Goal: Task Accomplishment & Management: Use online tool/utility

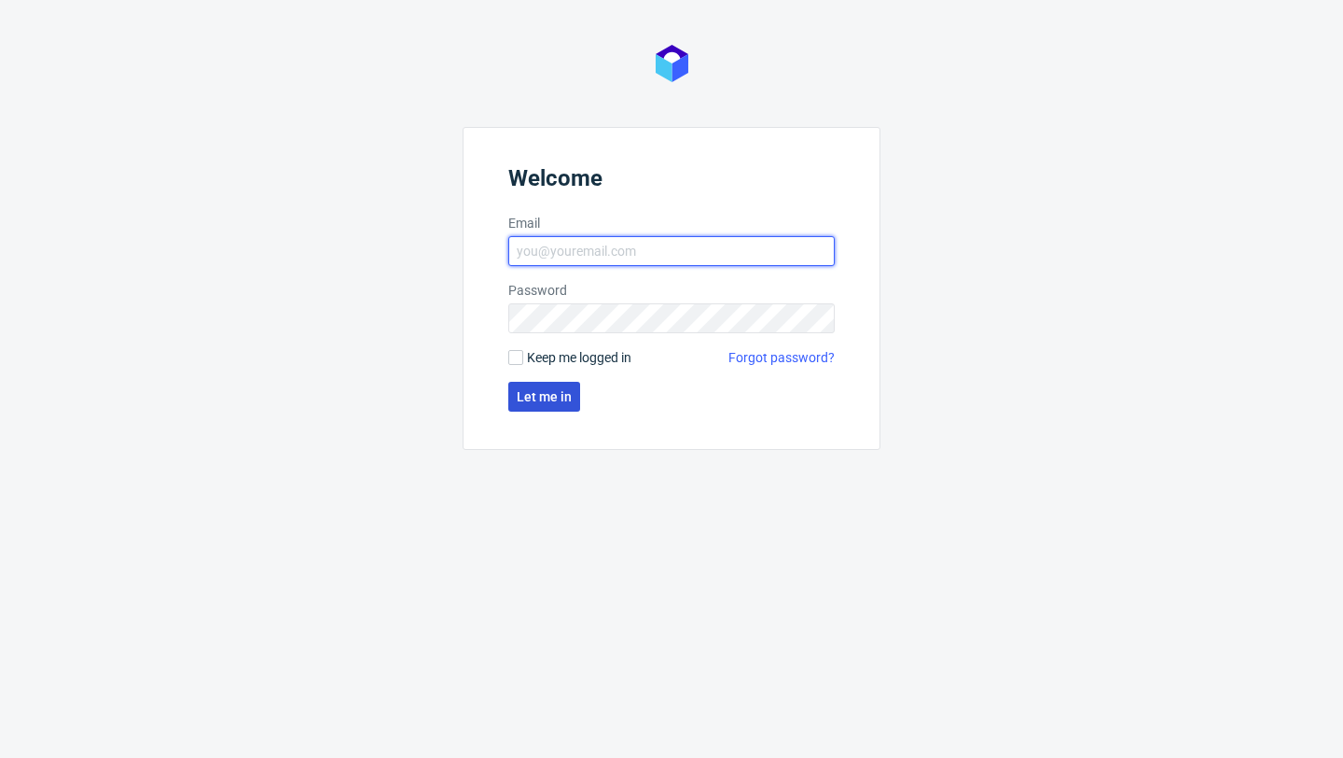
type input "[PERSON_NAME][EMAIL_ADDRESS][DOMAIN_NAME]"
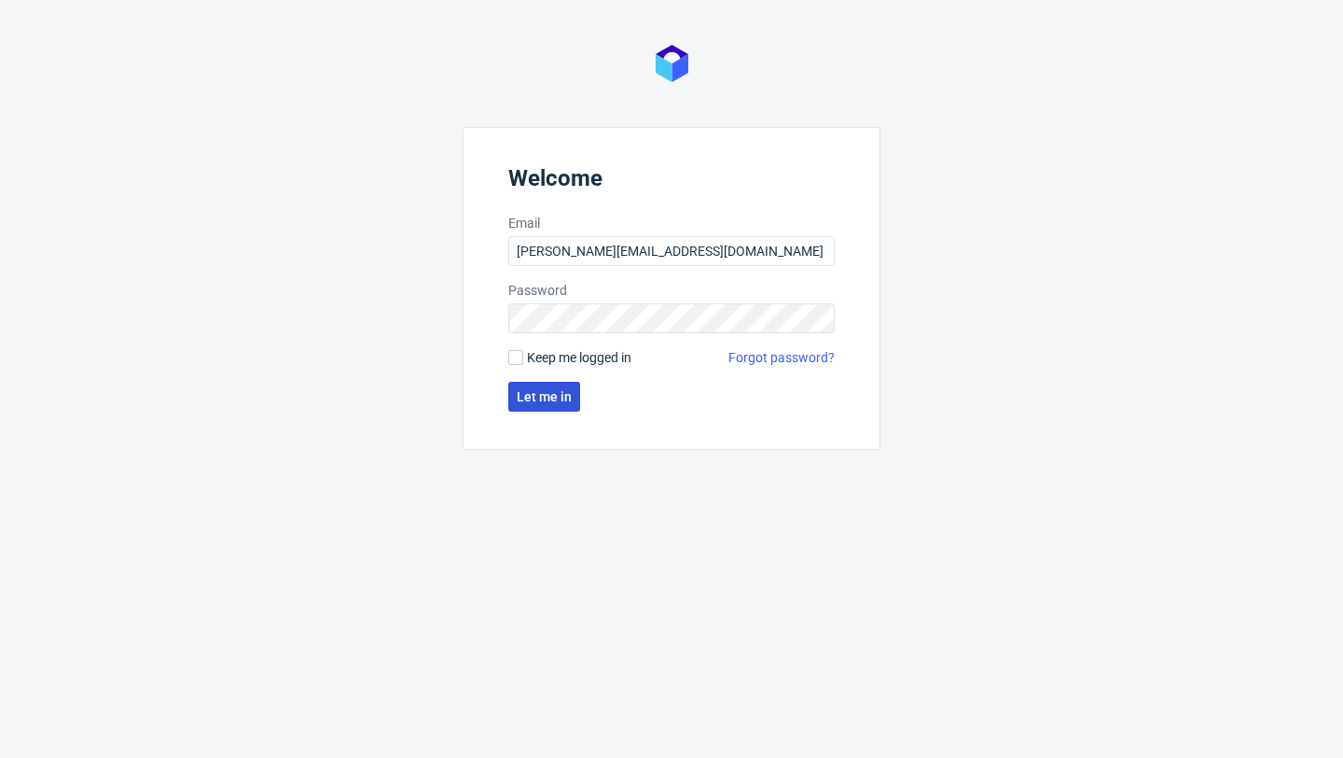
click at [564, 410] on button "Let me in" at bounding box center [544, 397] width 72 height 30
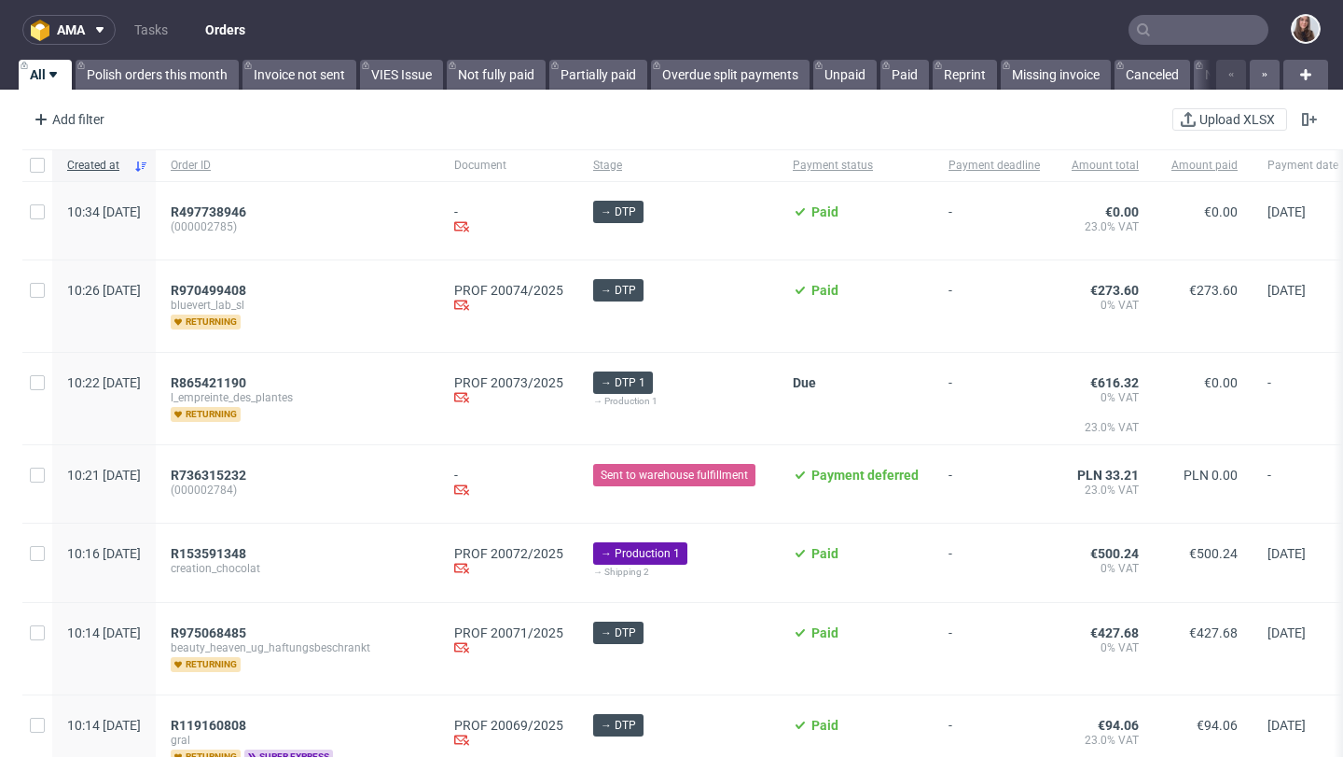
click at [1190, 32] on input "text" at bounding box center [1199, 30] width 140 height 30
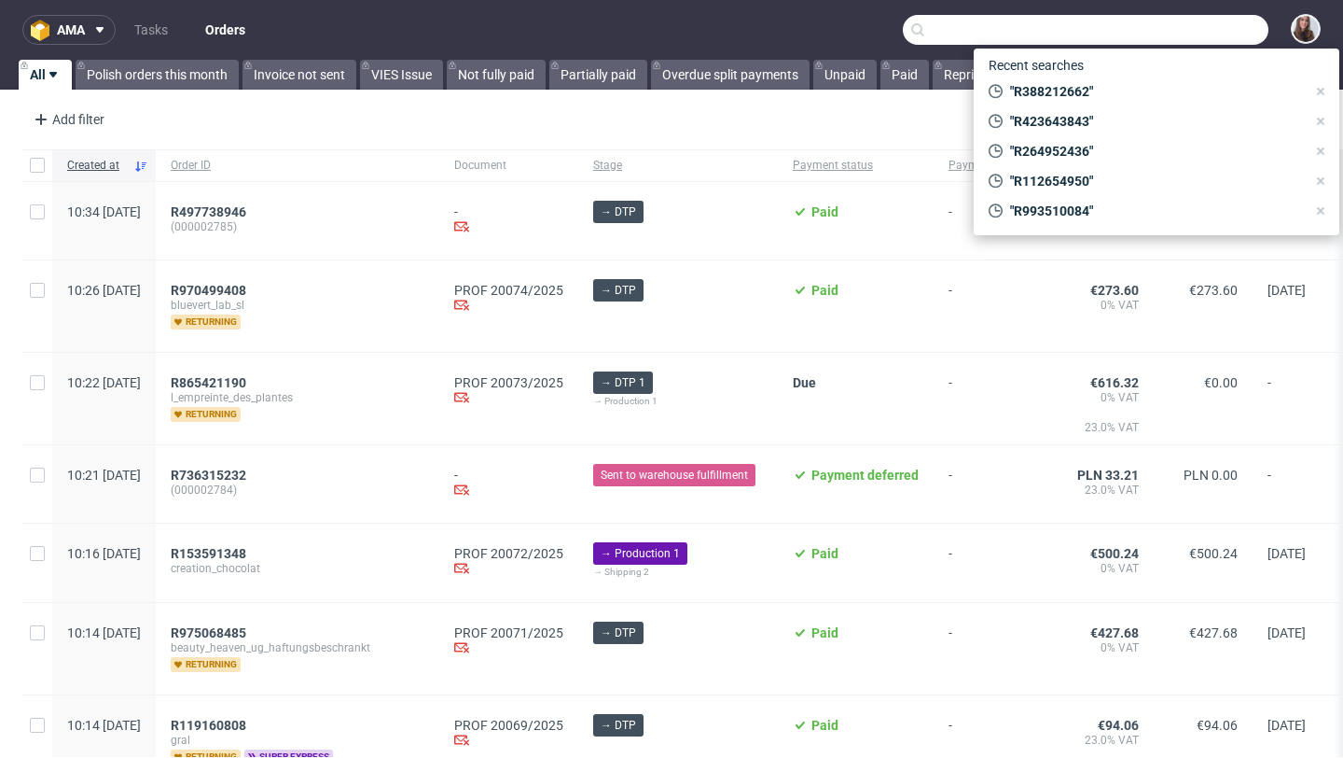
click at [1044, 37] on input "text" at bounding box center [1086, 30] width 366 height 30
click at [836, 27] on nav "ama Tasks Orders" at bounding box center [671, 30] width 1343 height 60
click at [1167, 36] on input "text" at bounding box center [1086, 30] width 366 height 30
click at [1000, 29] on input "text" at bounding box center [1086, 30] width 366 height 30
click at [954, 35] on input "text" at bounding box center [1086, 30] width 366 height 30
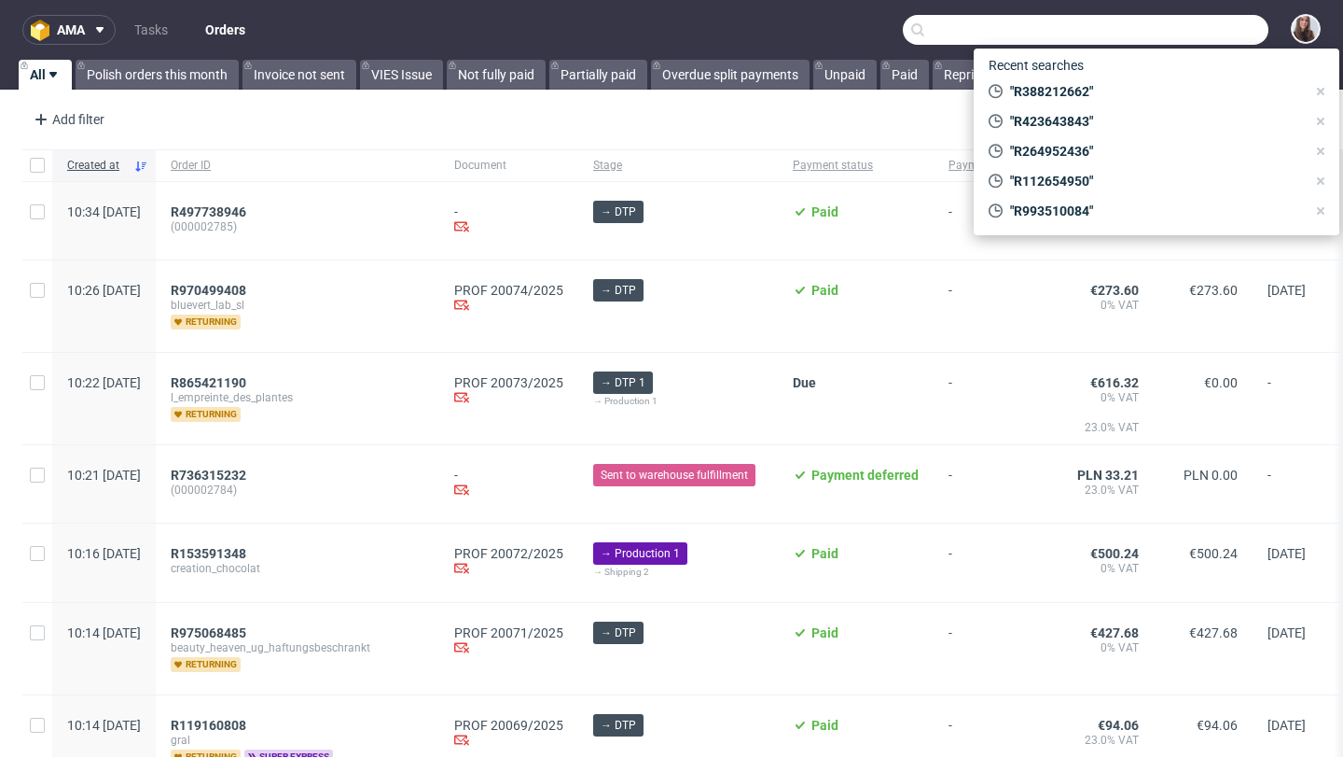
click at [830, 24] on nav "ama Tasks Orders" at bounding box center [671, 30] width 1343 height 60
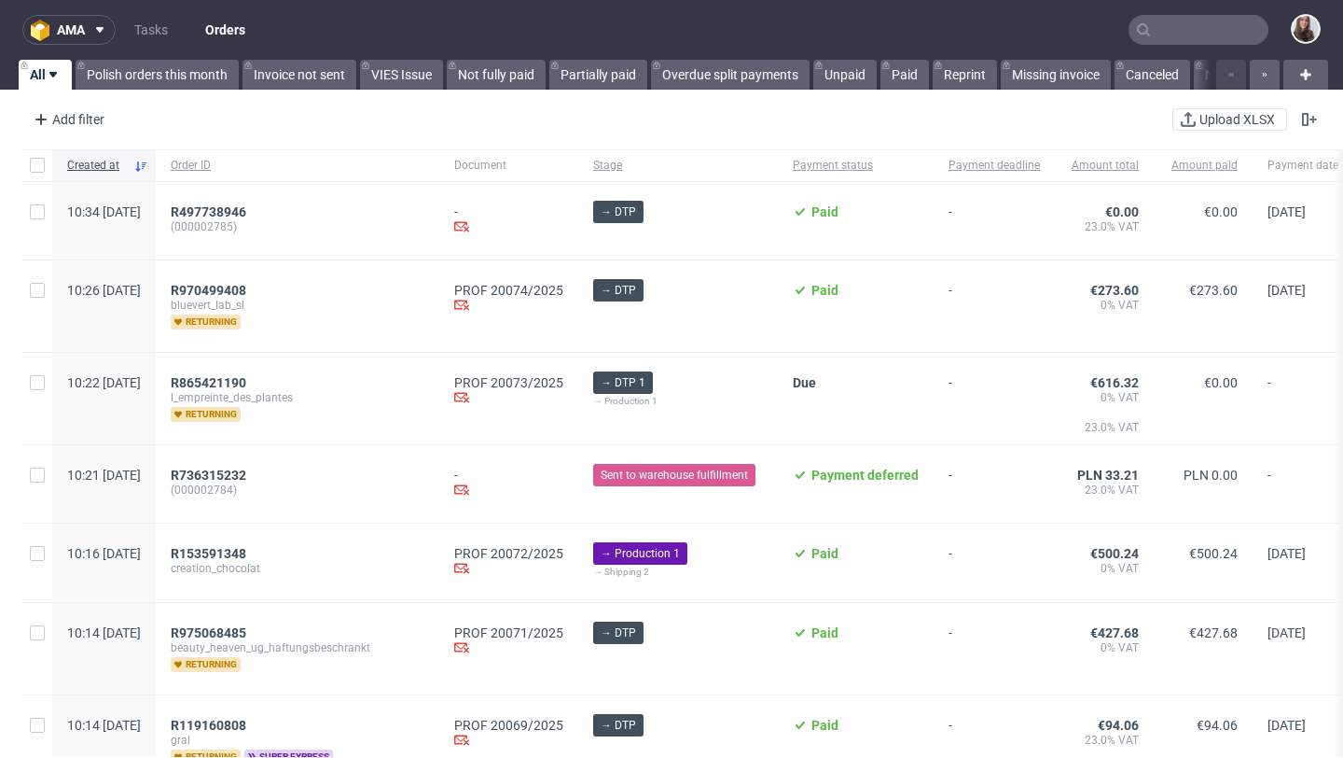
click at [1204, 34] on input "text" at bounding box center [1199, 30] width 140 height 30
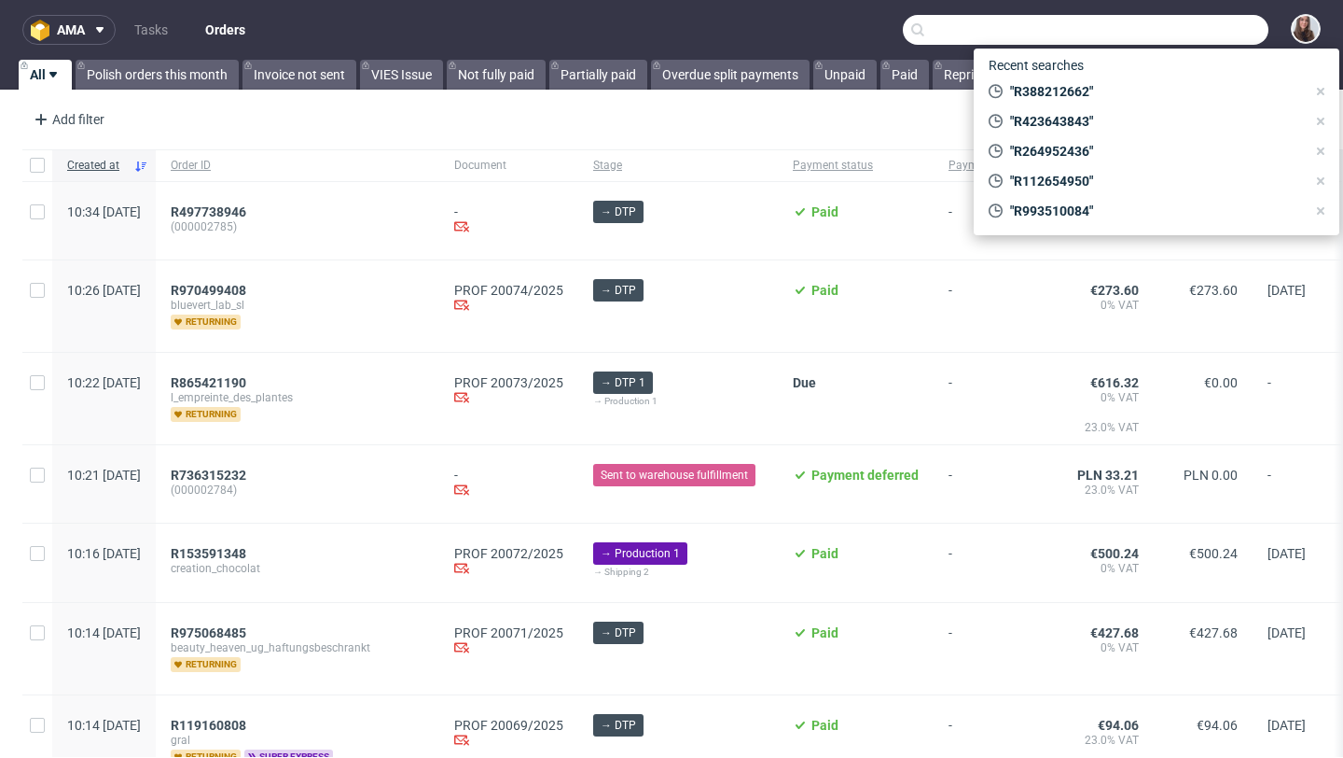
click at [1165, 27] on input "text" at bounding box center [1086, 30] width 366 height 30
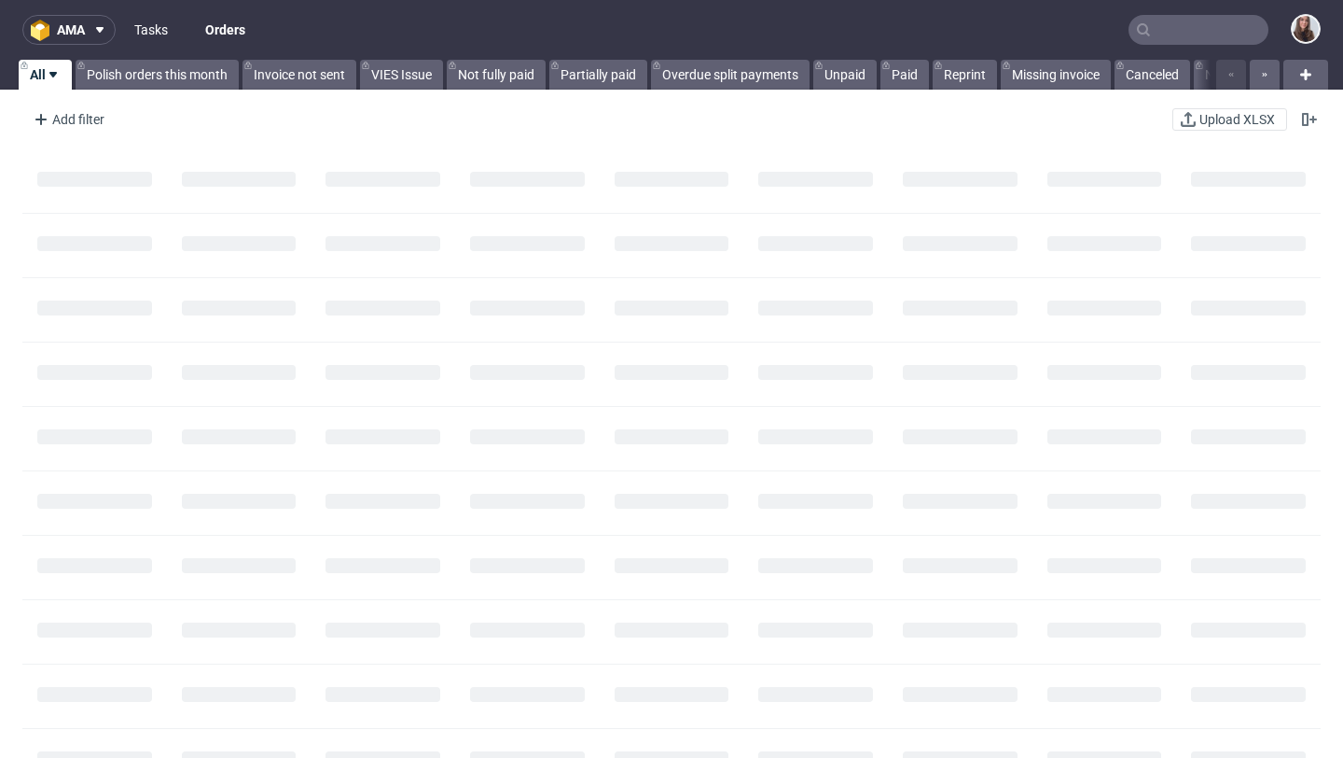
click at [149, 33] on link "Tasks" at bounding box center [151, 30] width 56 height 30
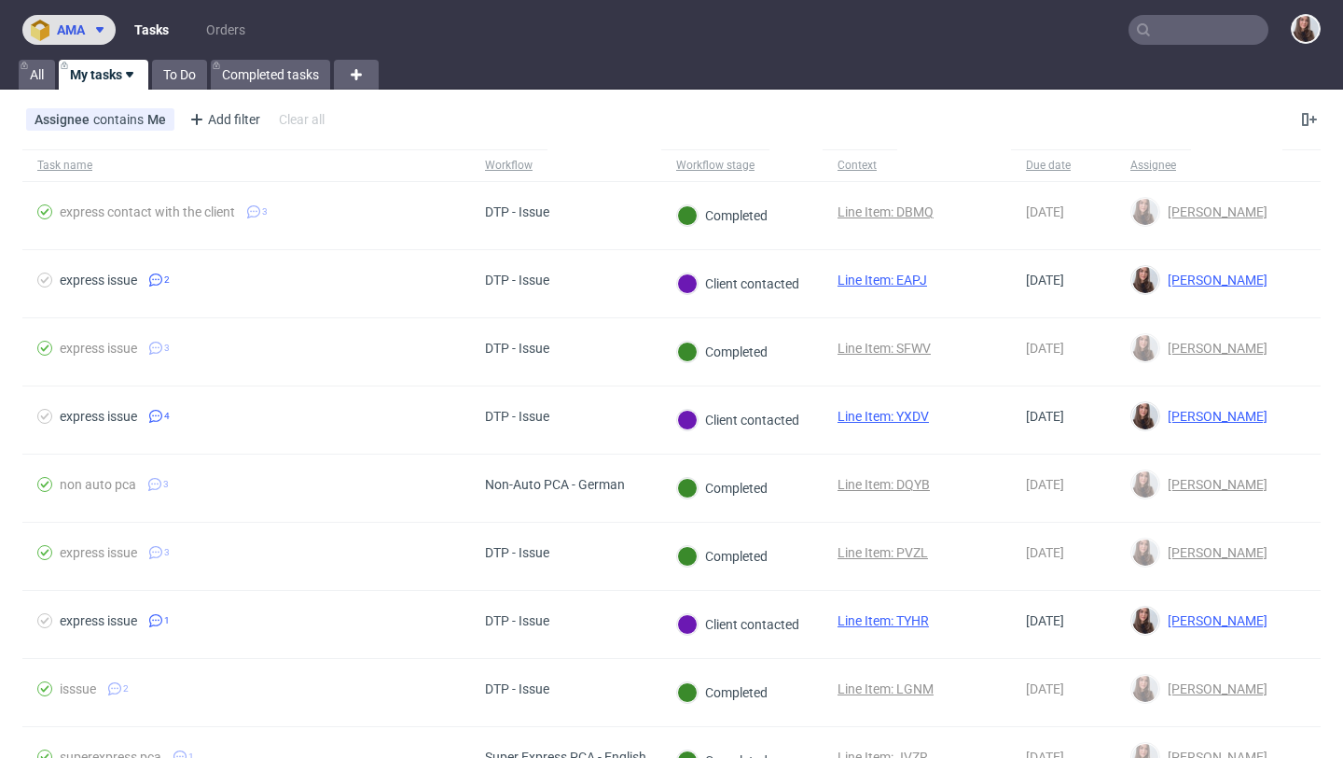
click at [86, 29] on span at bounding box center [96, 29] width 22 height 15
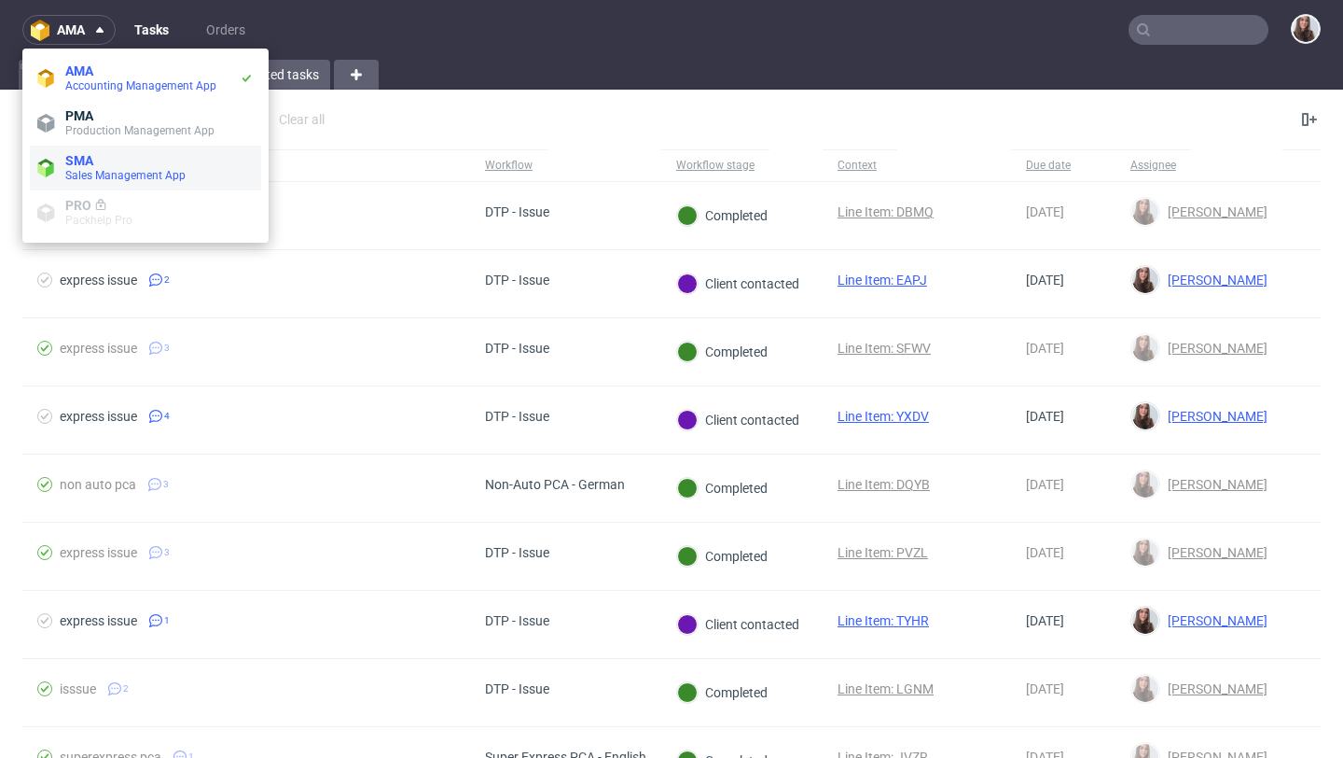
click at [99, 158] on span "SMA" at bounding box center [159, 160] width 188 height 15
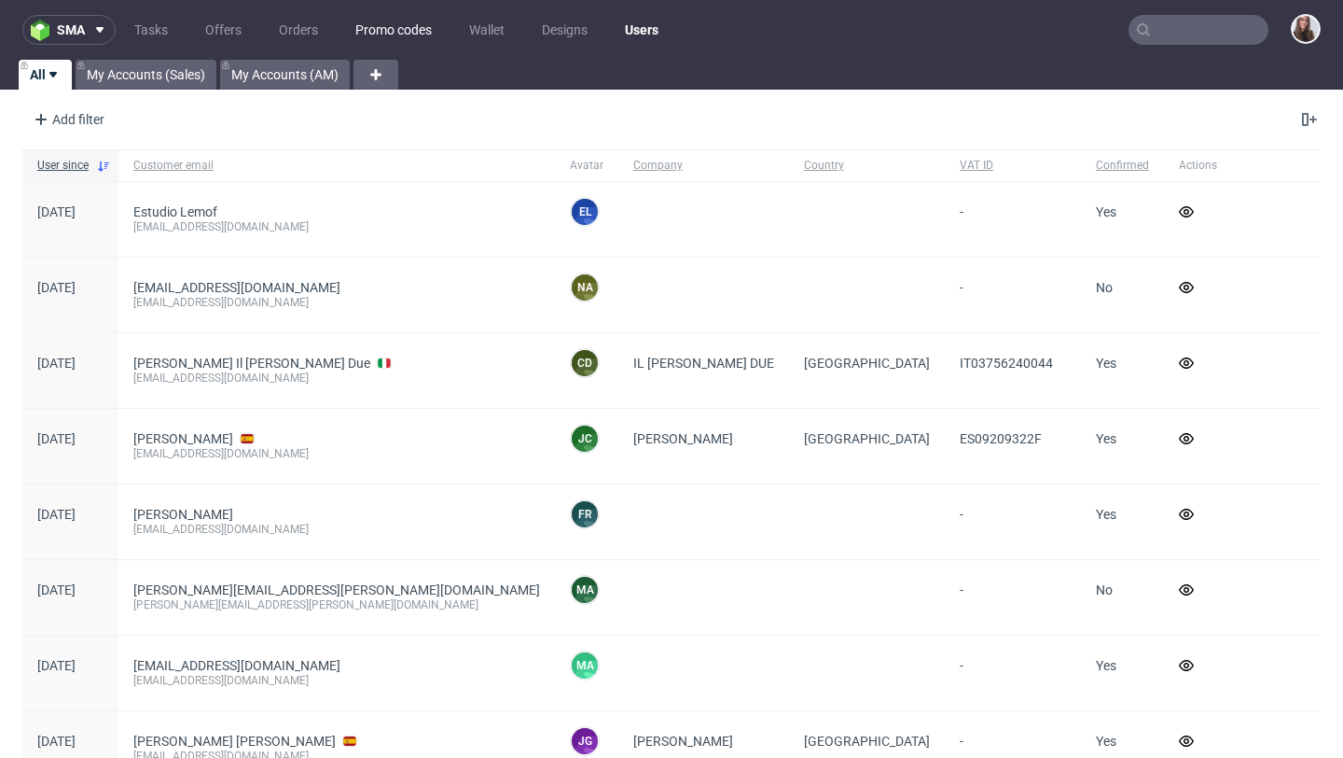
click at [401, 31] on link "Promo codes" at bounding box center [393, 30] width 99 height 30
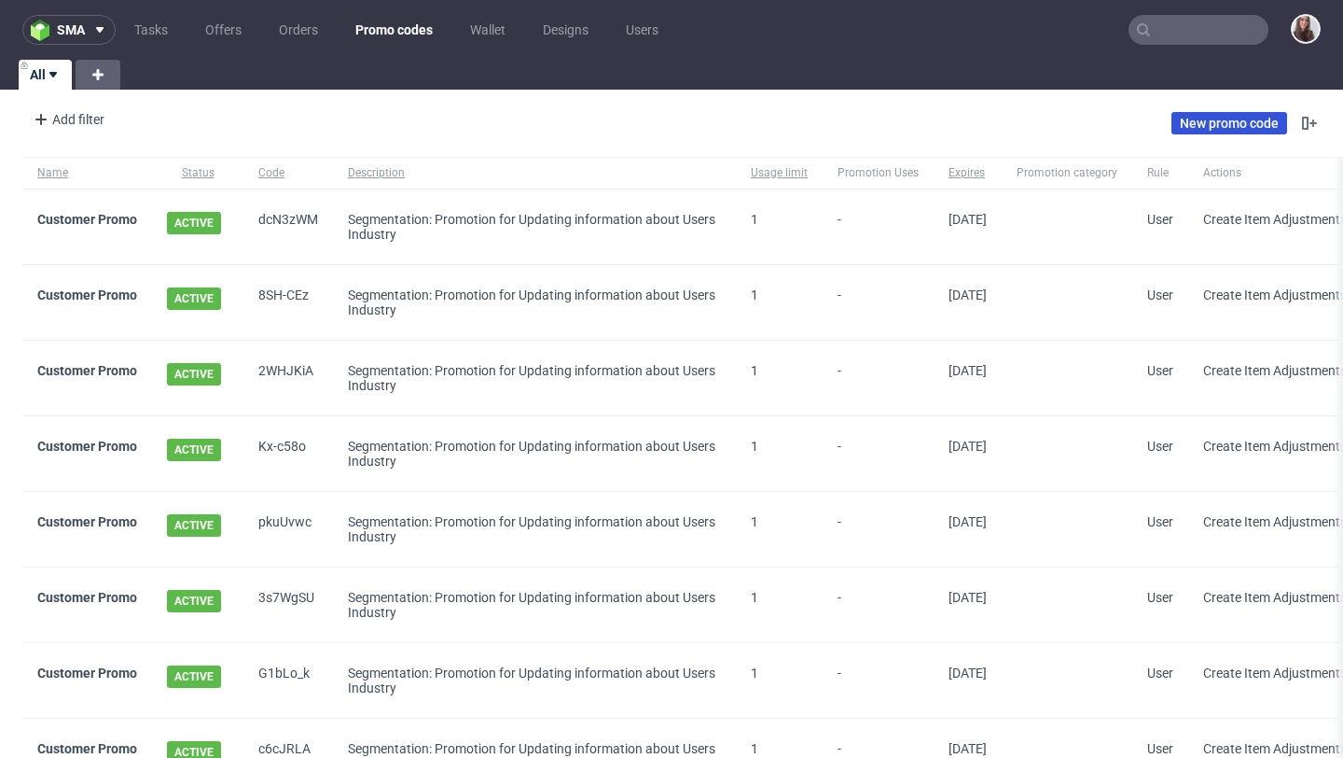
click at [1193, 123] on link "New promo code" at bounding box center [1230, 123] width 116 height 22
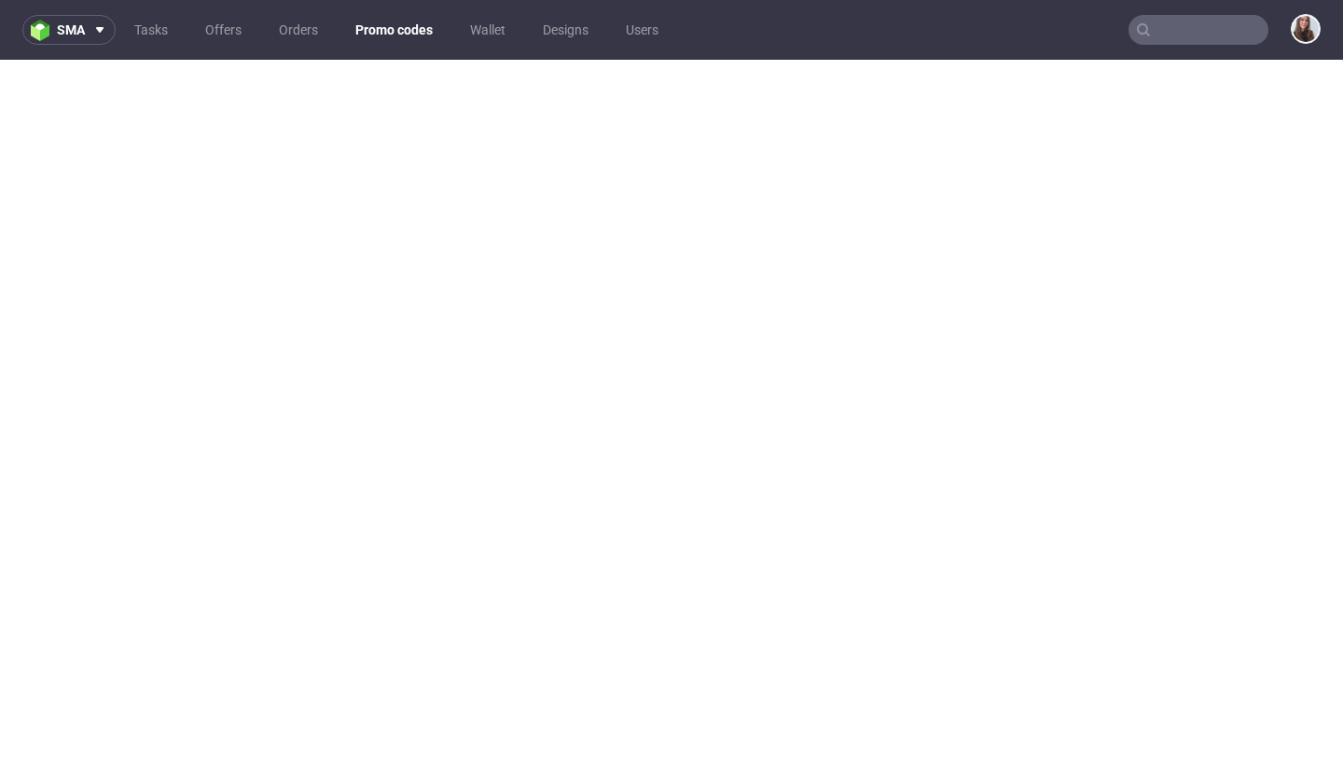
scroll to position [5, 0]
click at [390, 32] on link "Promo codes" at bounding box center [394, 30] width 100 height 30
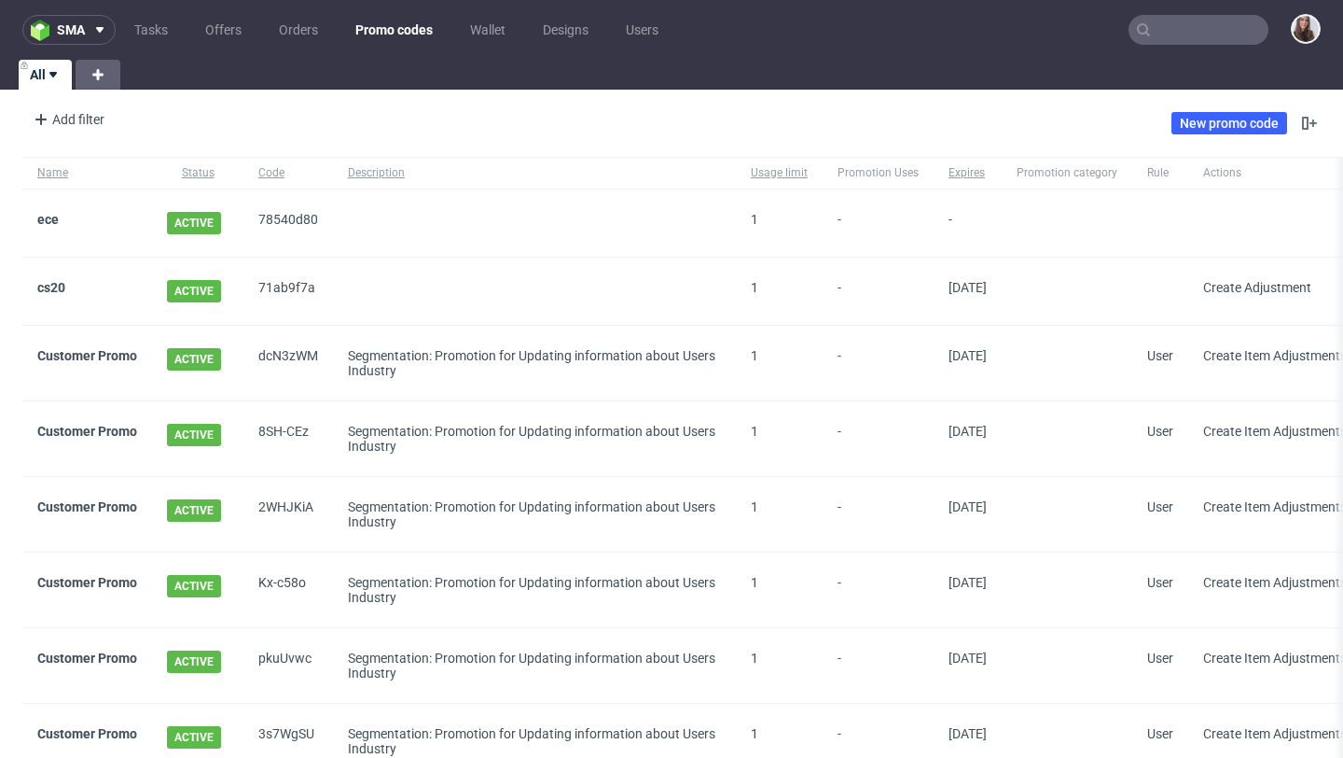
click at [209, 287] on span "ACTIVE" at bounding box center [194, 291] width 54 height 22
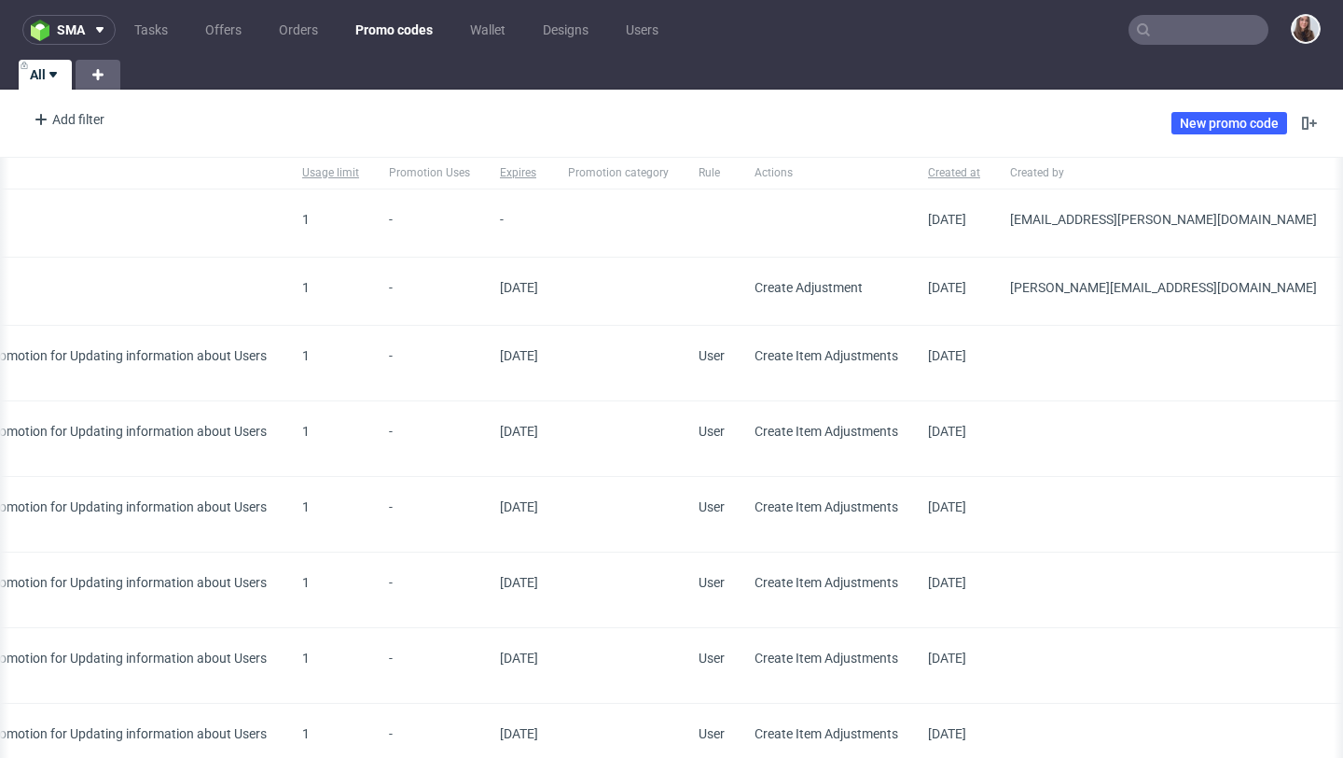
scroll to position [0, 634]
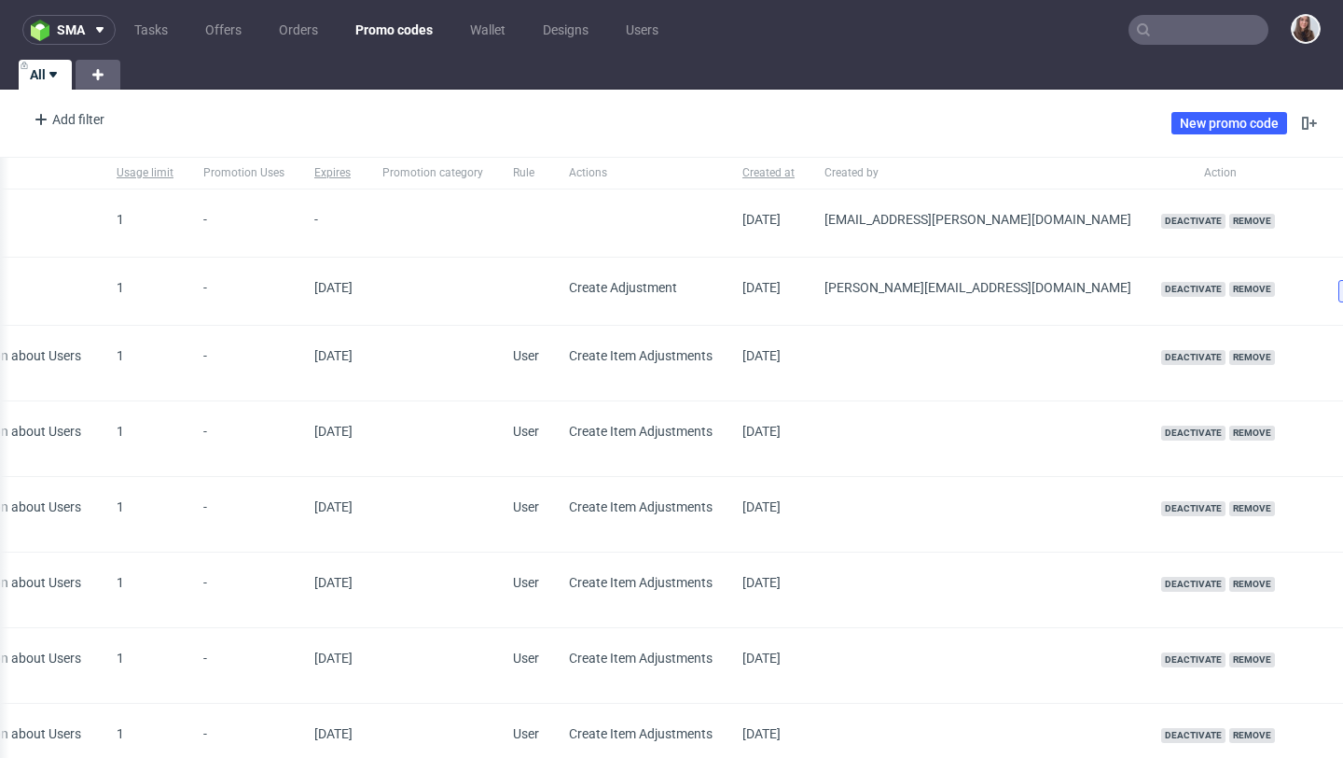
click at [1343, 288] on icon at bounding box center [1350, 291] width 15 height 15
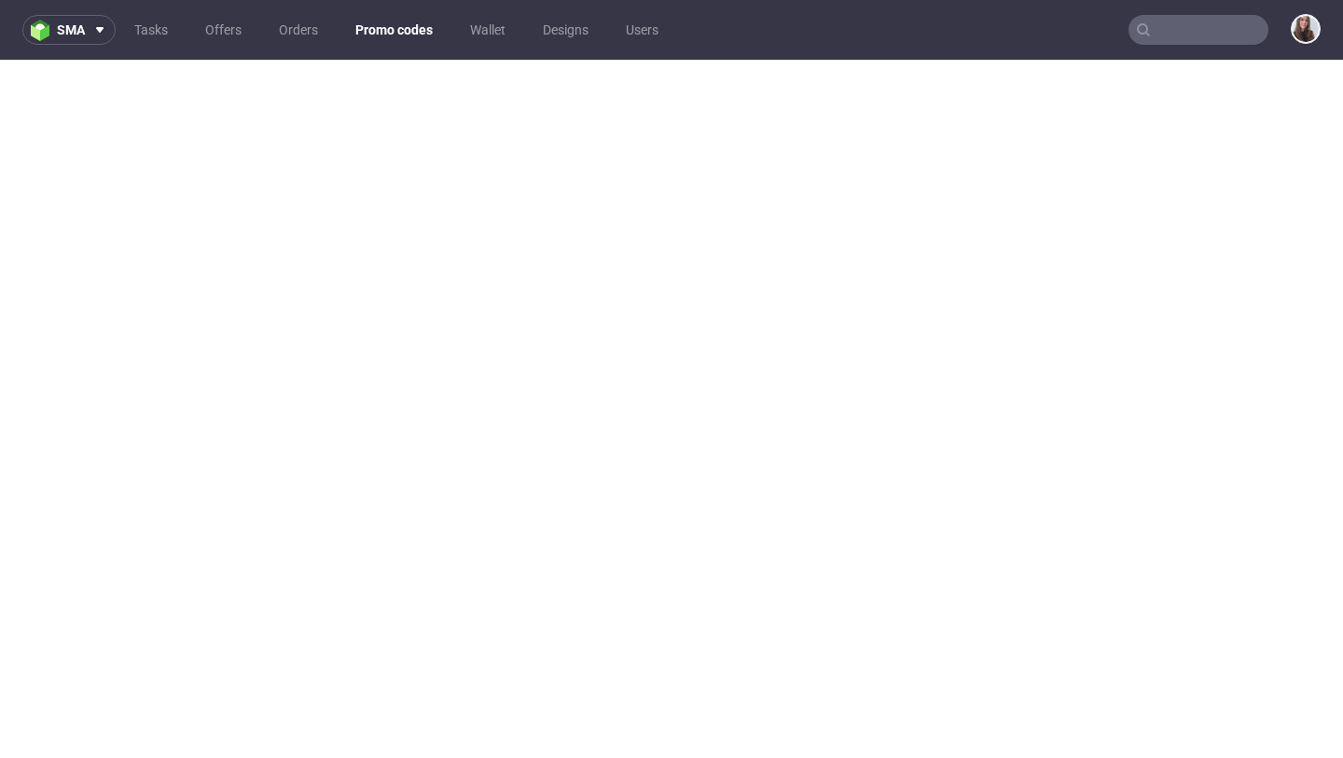
scroll to position [5, 0]
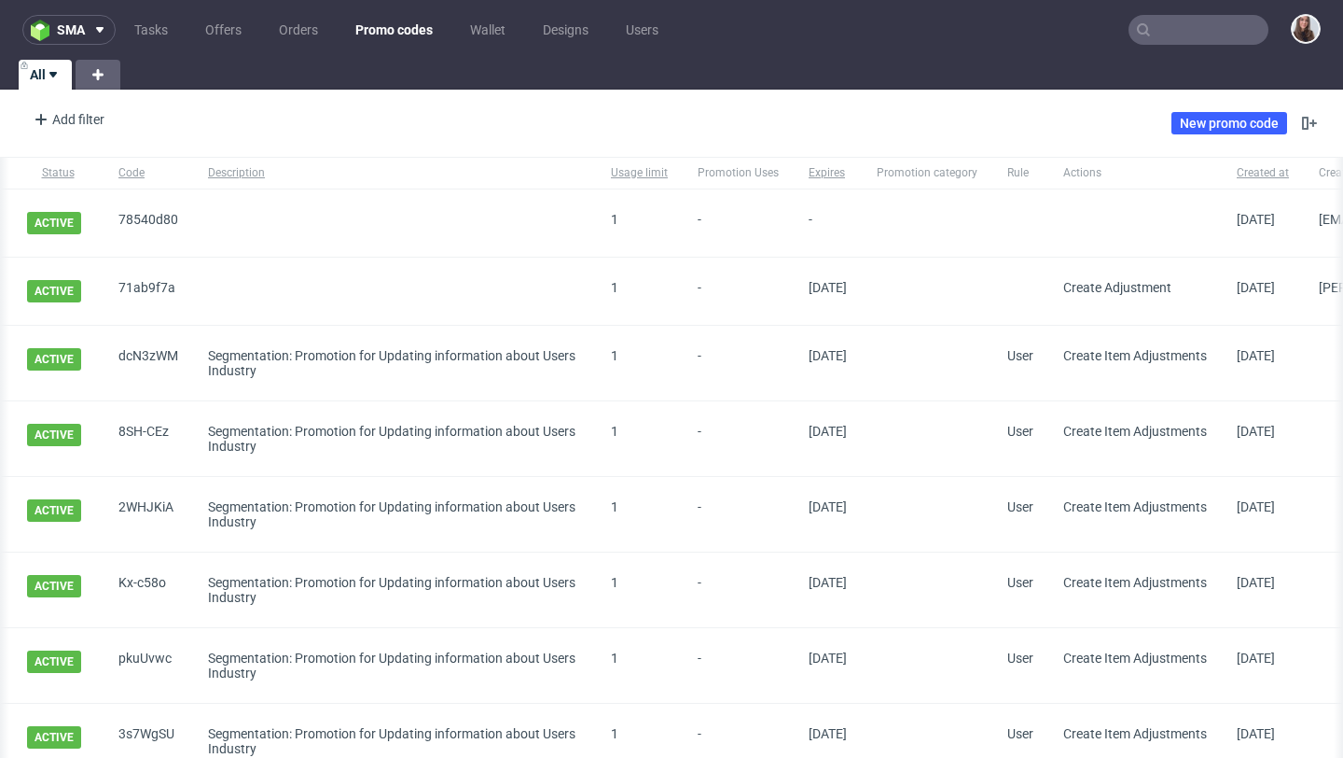
scroll to position [0, 634]
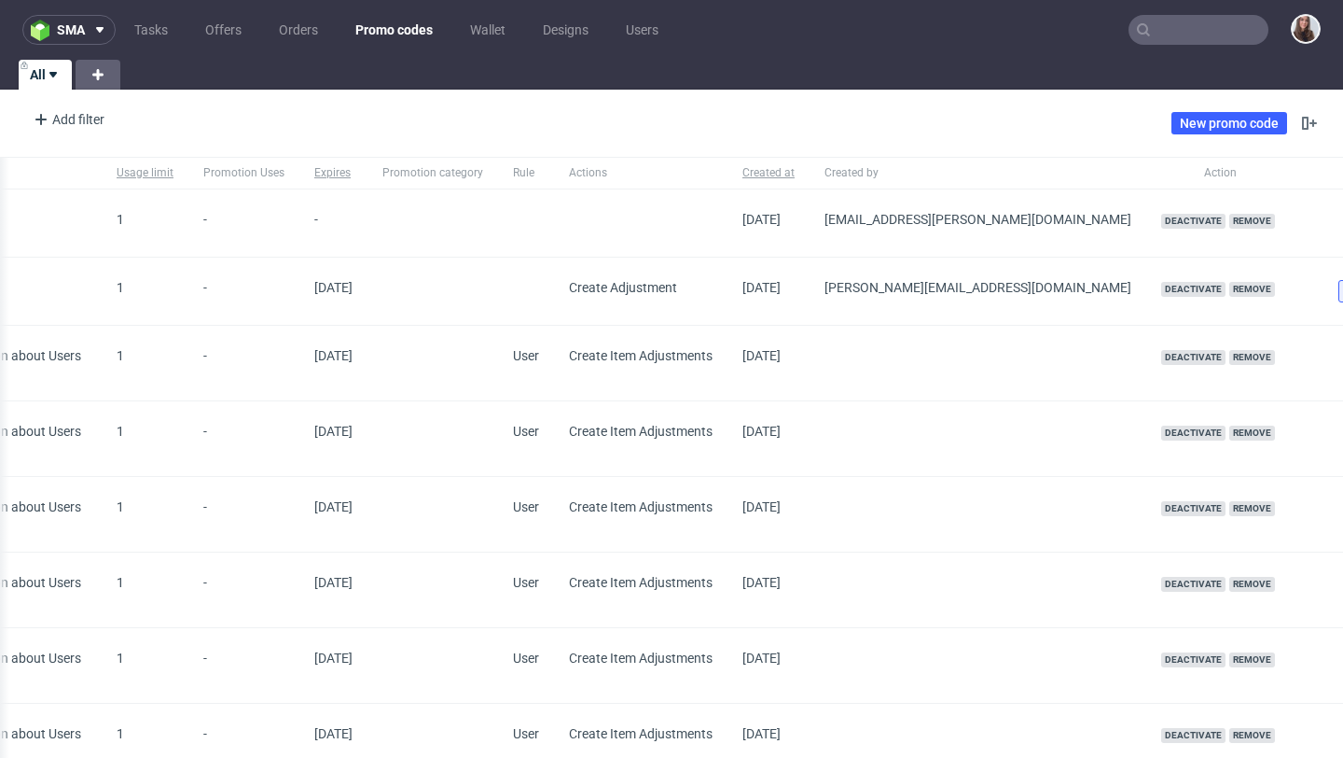
click at [1339, 299] on button at bounding box center [1350, 291] width 22 height 22
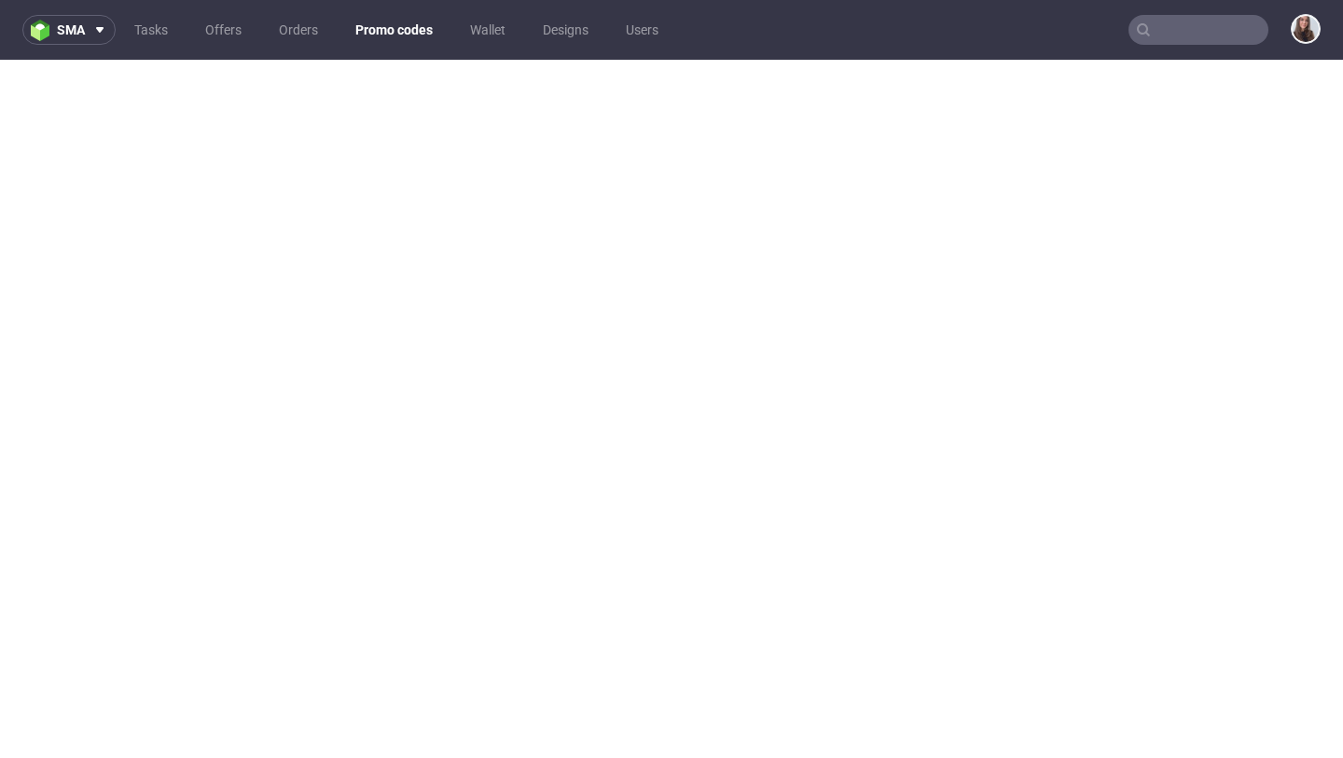
scroll to position [5, 0]
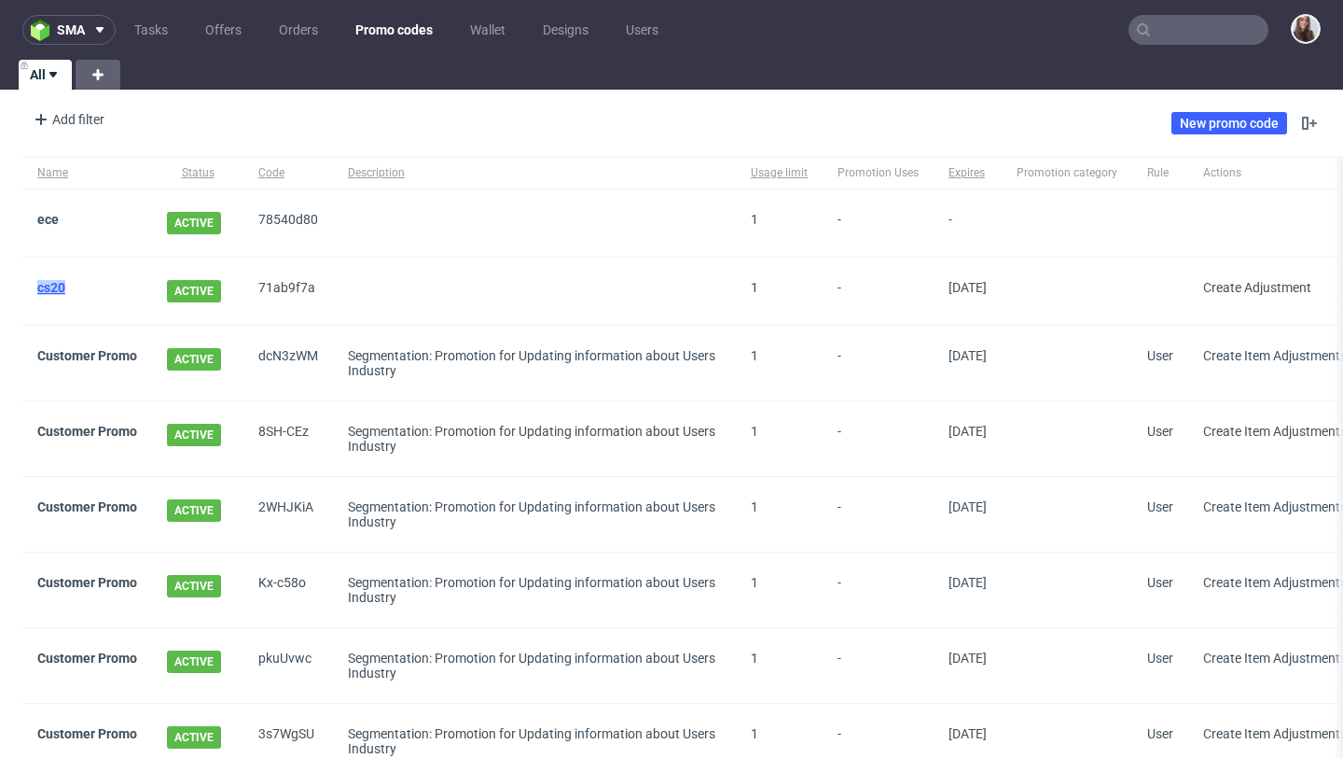
click at [56, 288] on link "cs20" at bounding box center [51, 287] width 28 height 15
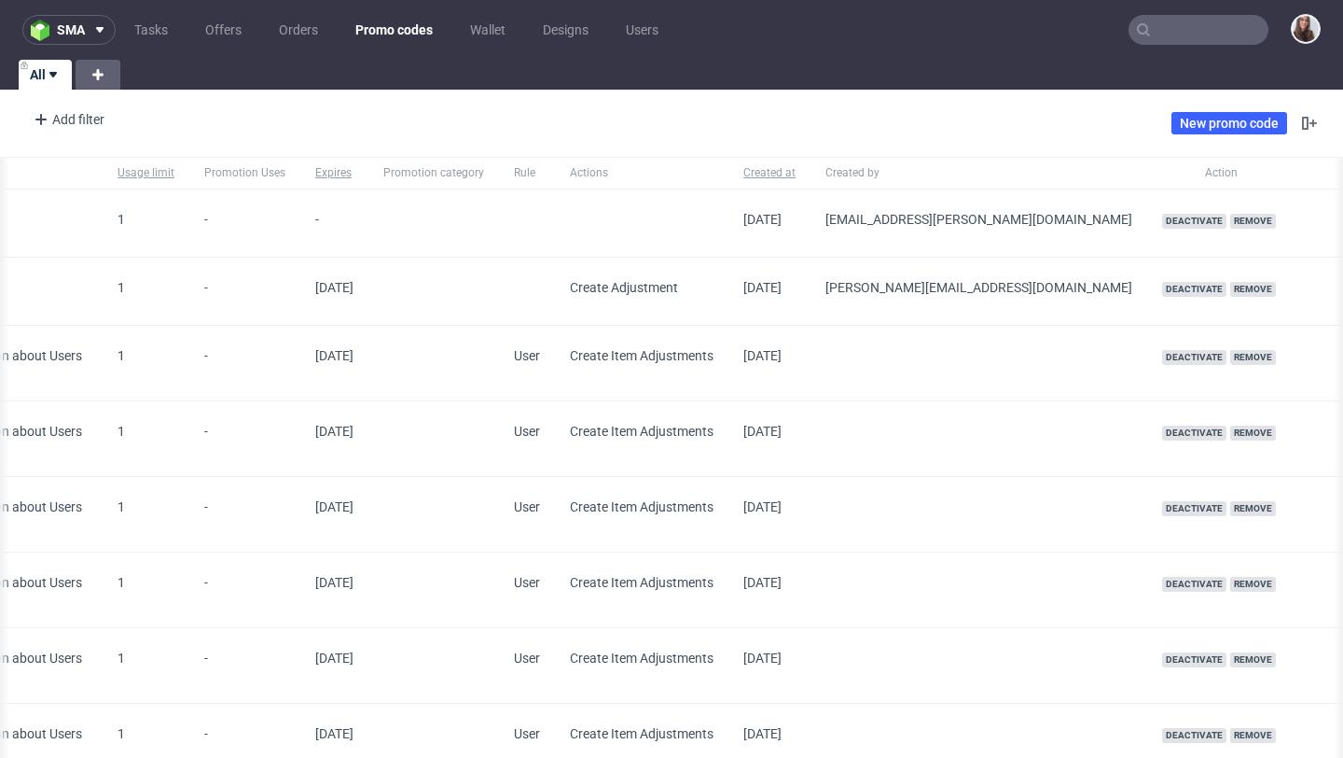
scroll to position [0, 634]
click at [1230, 285] on span "Remove" at bounding box center [1253, 289] width 46 height 15
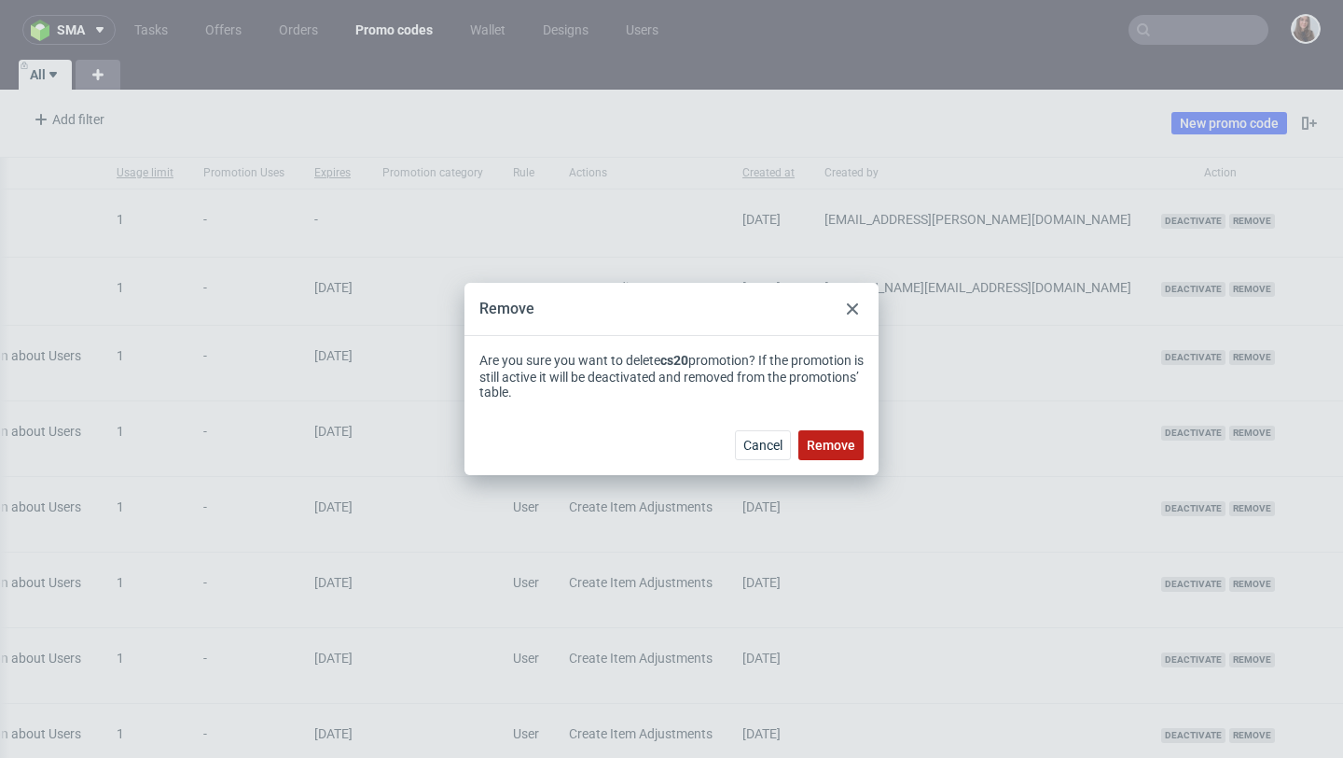
click at [834, 451] on span "Remove" at bounding box center [831, 444] width 49 height 13
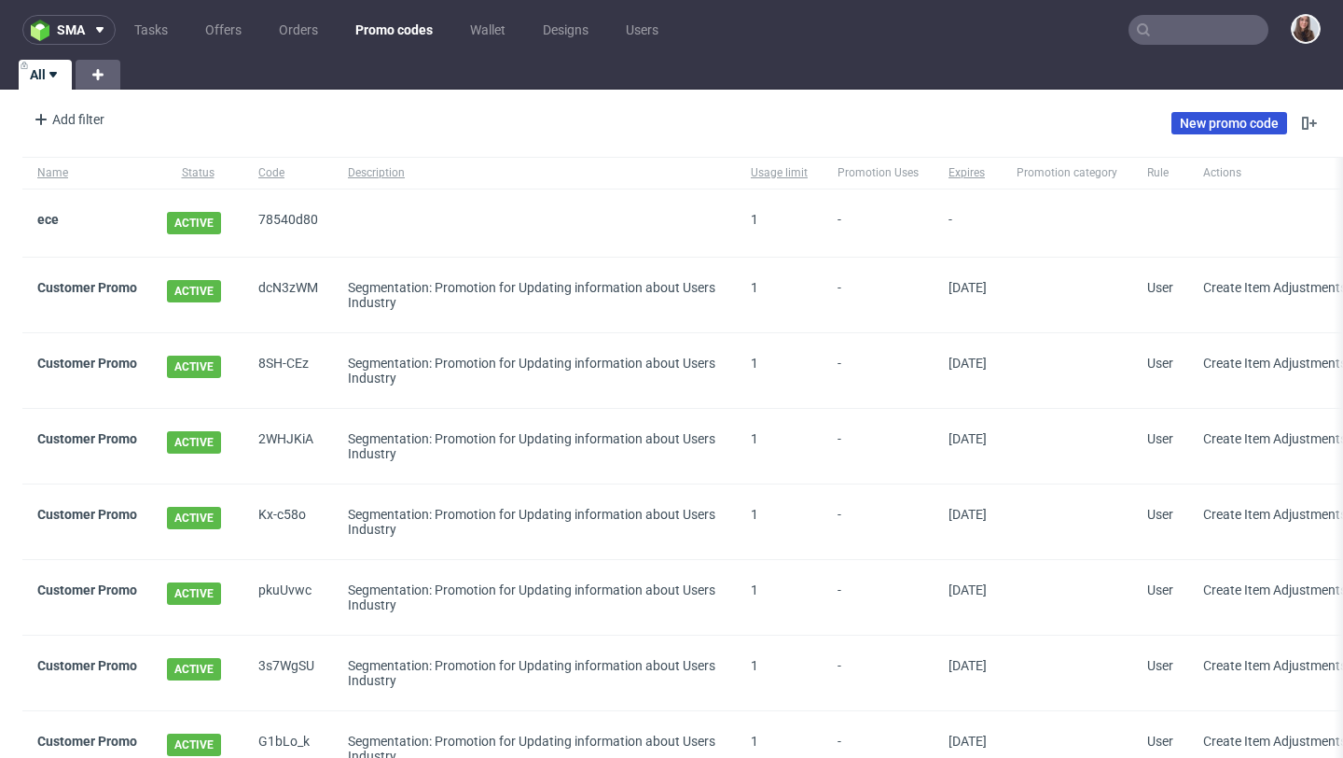
click at [1219, 118] on link "New promo code" at bounding box center [1230, 123] width 116 height 22
